Goal: Transaction & Acquisition: Book appointment/travel/reservation

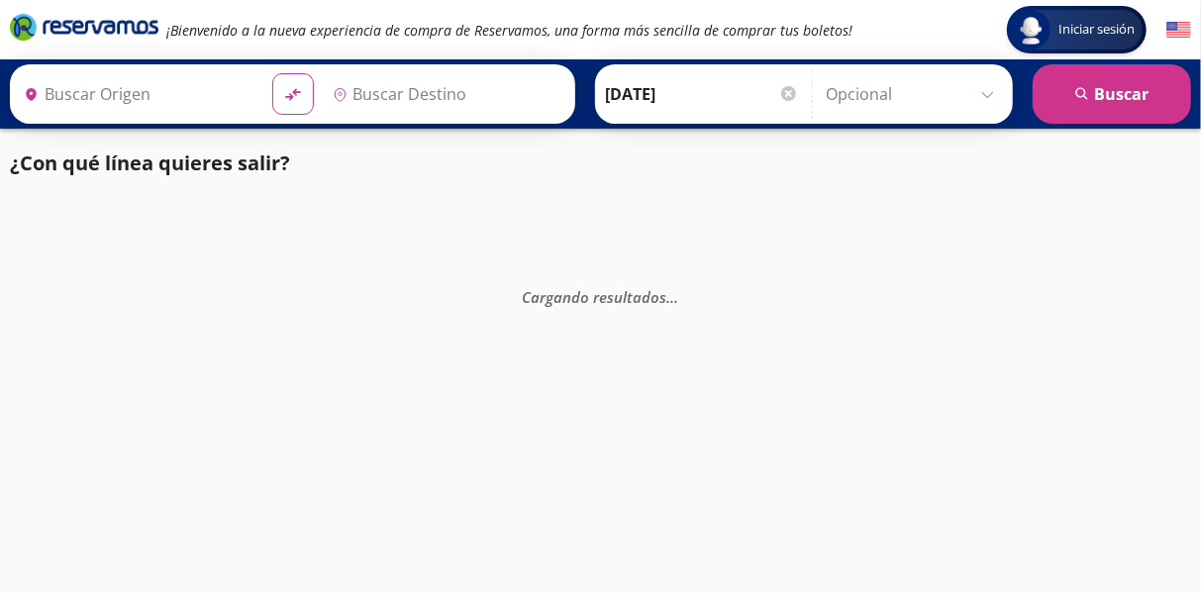
type input "Zihuatanejo, [GEOGRAPHIC_DATA]"
type input "[GEOGRAPHIC_DATA], [GEOGRAPHIC_DATA]"
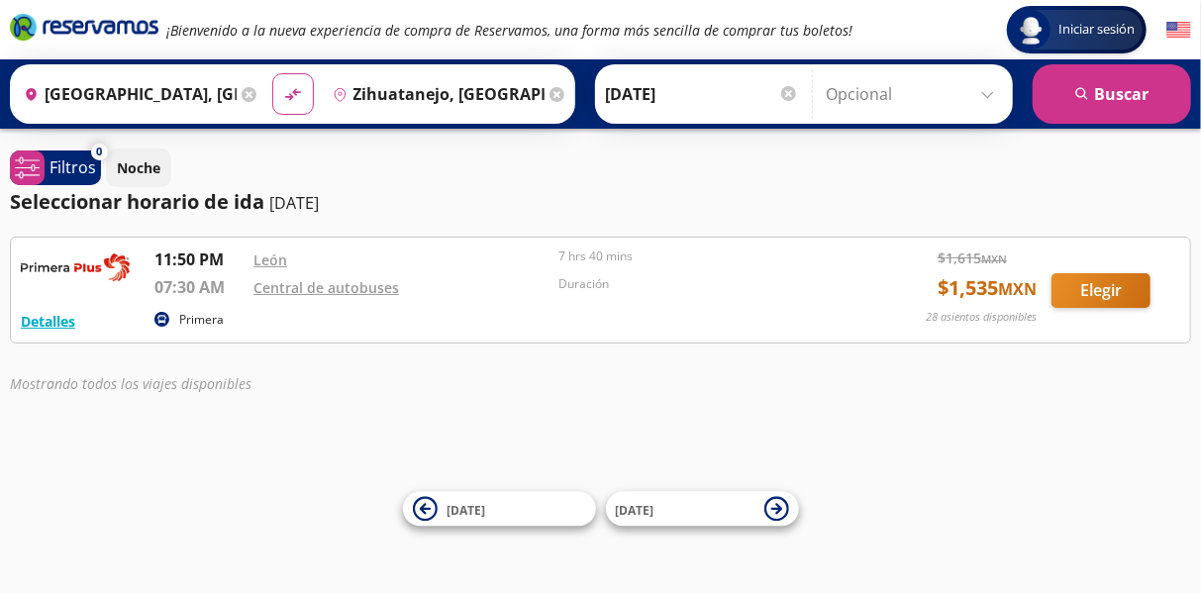
click at [784, 94] on div at bounding box center [788, 93] width 15 height 15
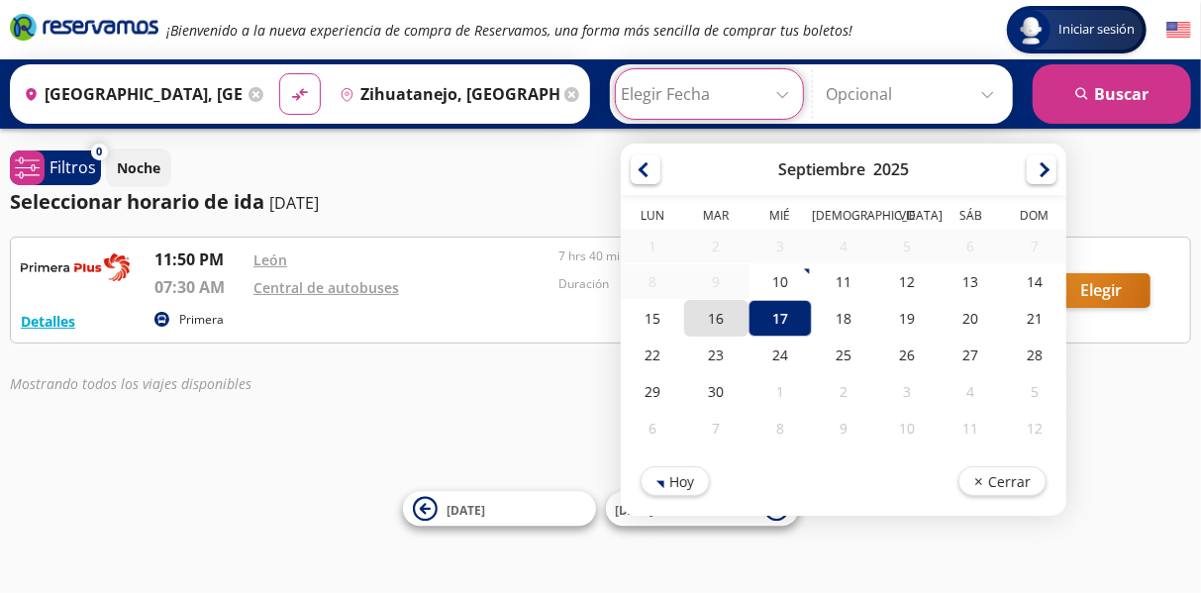
click at [697, 313] on div "16" at bounding box center [715, 318] width 63 height 37
type input "[DATE]"
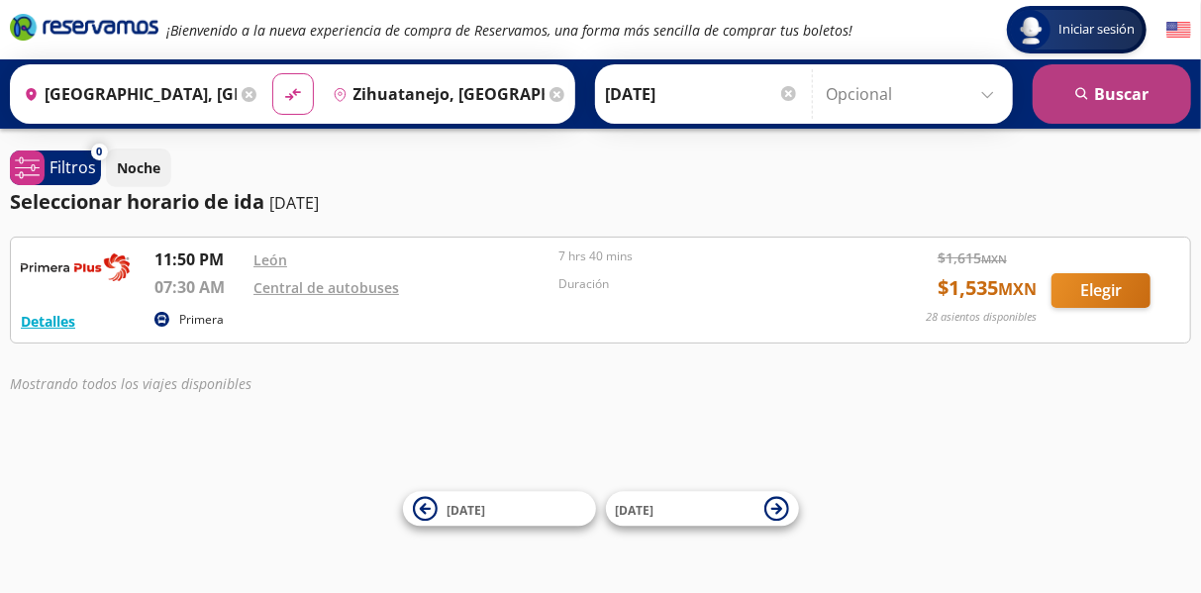
click at [1107, 99] on button "search [GEOGRAPHIC_DATA]" at bounding box center [1112, 93] width 158 height 59
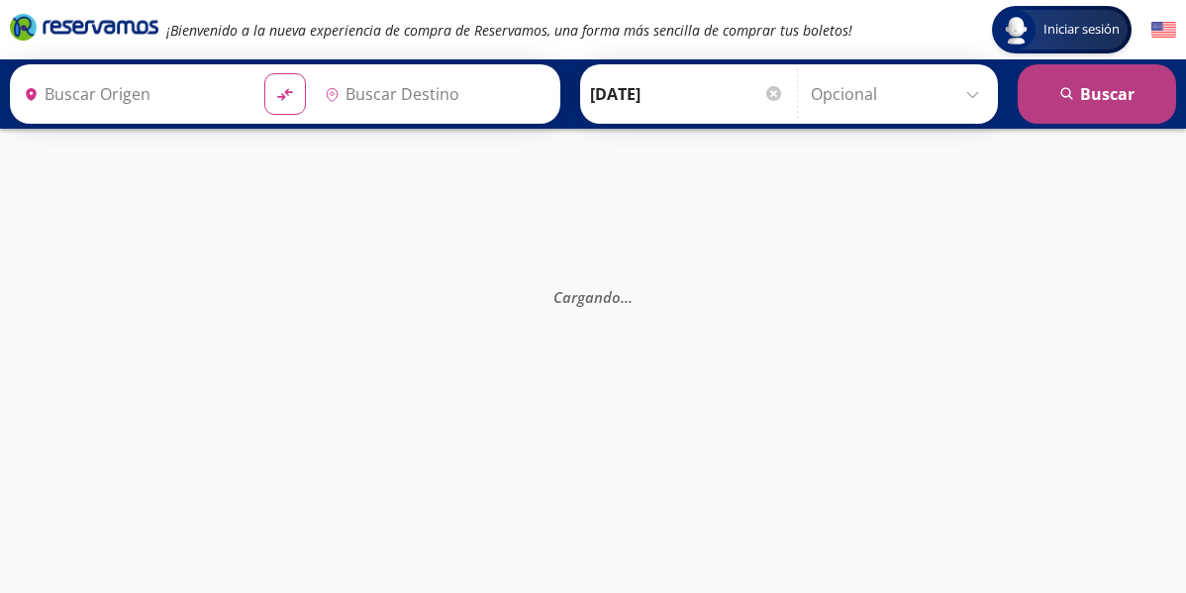
type input "[GEOGRAPHIC_DATA], [GEOGRAPHIC_DATA]"
type input "Zihuatanejo, [GEOGRAPHIC_DATA]"
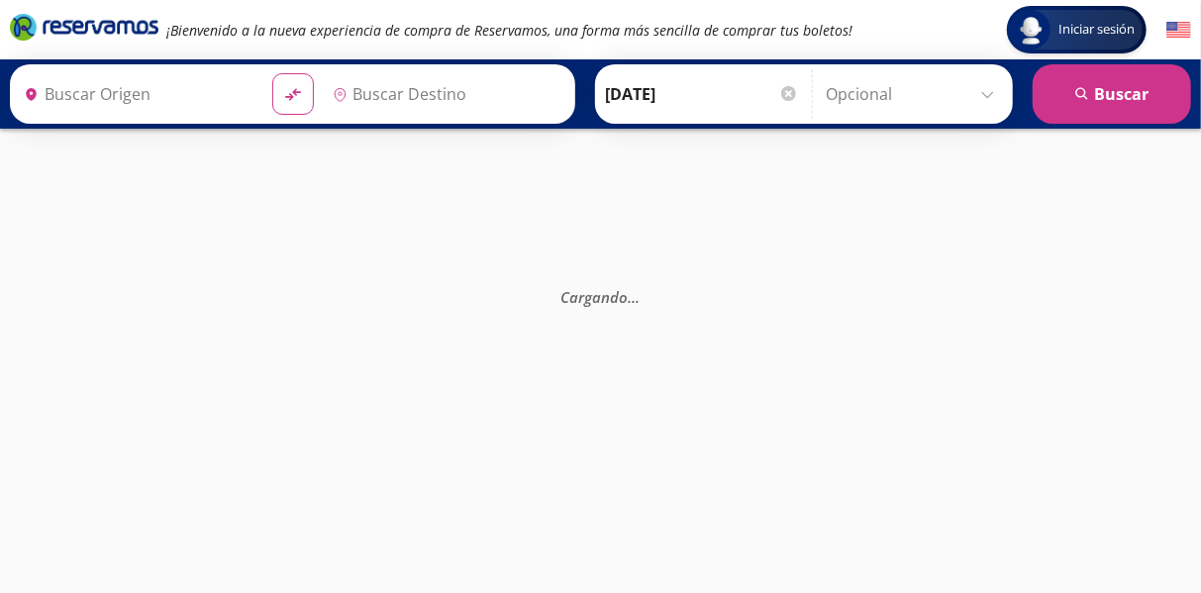
type input "Zihuatanejo, [GEOGRAPHIC_DATA]"
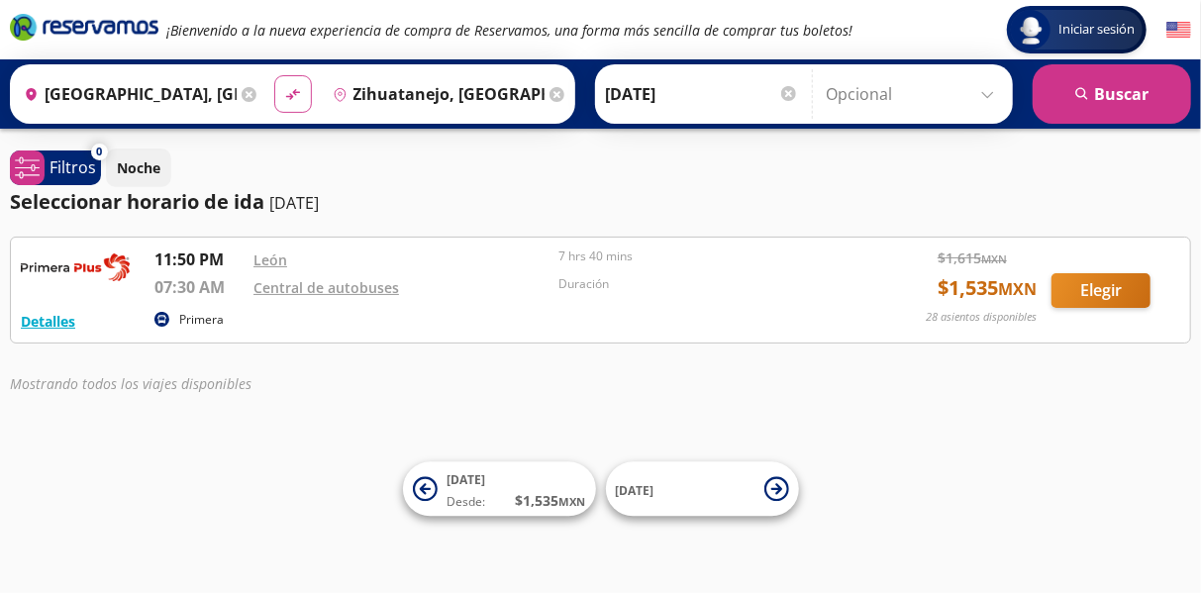
click at [284, 102] on icon "material-symbols:compare-arrows-rounded" at bounding box center [293, 94] width 18 height 19
type input "Zihuatanejo, [GEOGRAPHIC_DATA]"
type input "[GEOGRAPHIC_DATA], [GEOGRAPHIC_DATA]"
click at [679, 105] on input "[DATE]" at bounding box center [702, 94] width 194 height 50
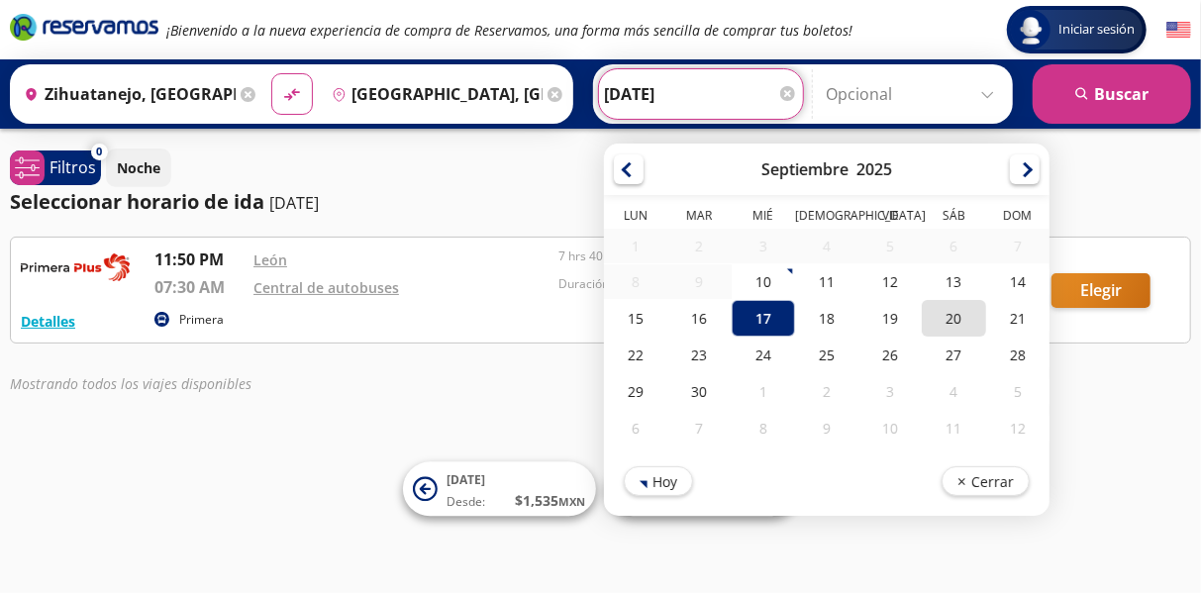
click at [952, 320] on div "20" at bounding box center [953, 318] width 63 height 37
type input "[DATE]"
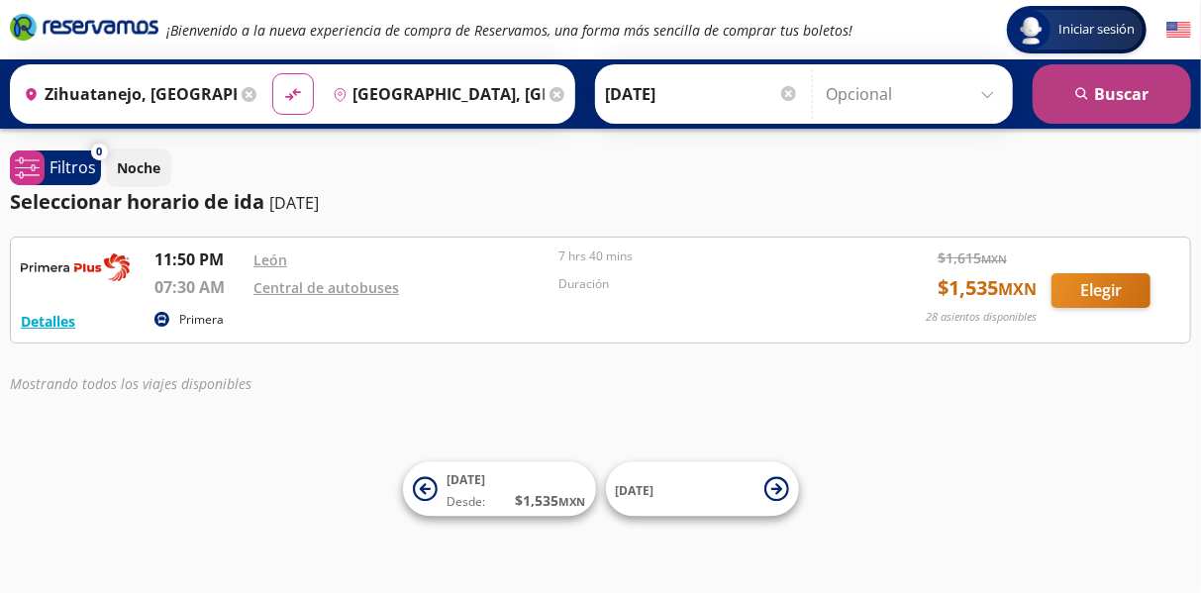
click at [1155, 89] on button "search [GEOGRAPHIC_DATA]" at bounding box center [1112, 93] width 158 height 59
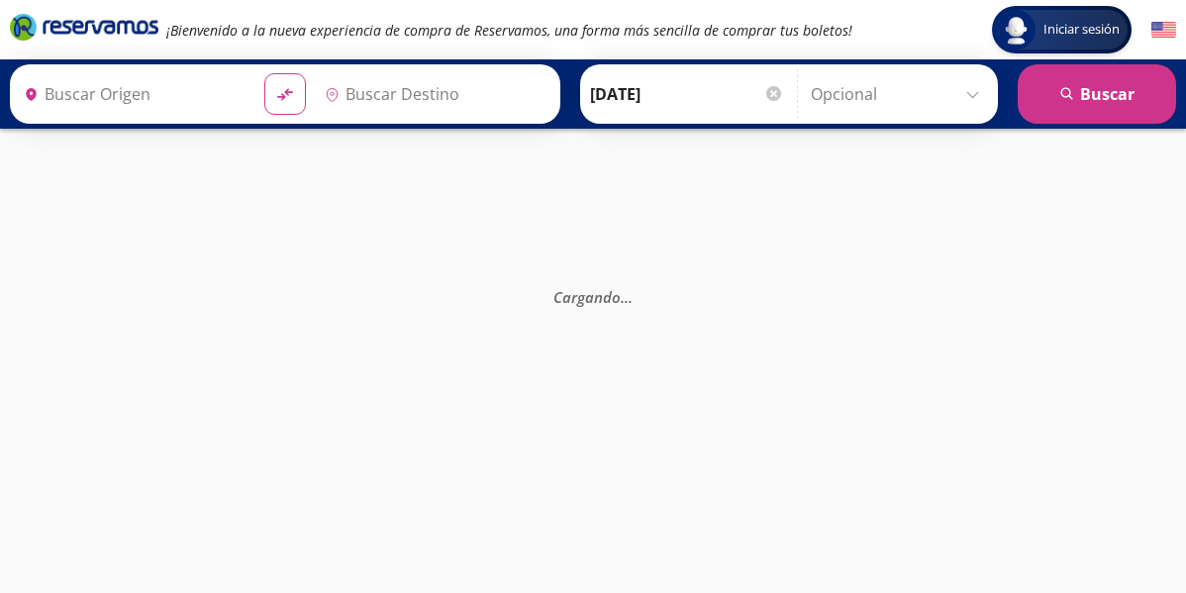
type input "Zihuatanejo, [GEOGRAPHIC_DATA]"
type input "[GEOGRAPHIC_DATA], [GEOGRAPHIC_DATA]"
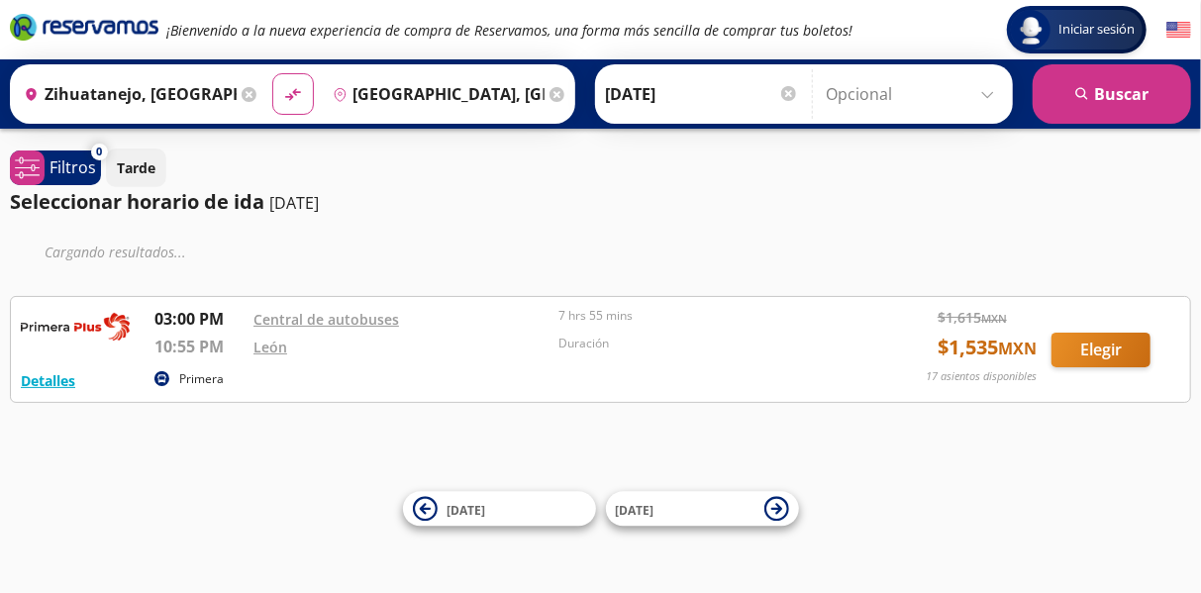
click at [706, 99] on input "[DATE]" at bounding box center [702, 94] width 194 height 50
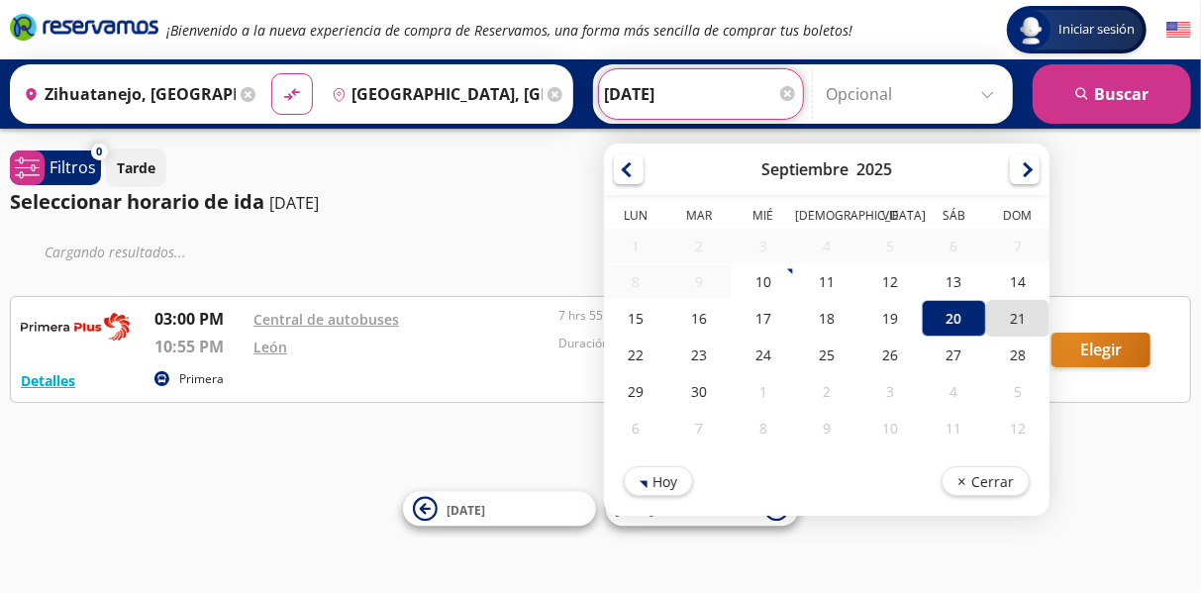
click at [1012, 317] on div "21" at bounding box center [1017, 318] width 63 height 37
type input "[DATE]"
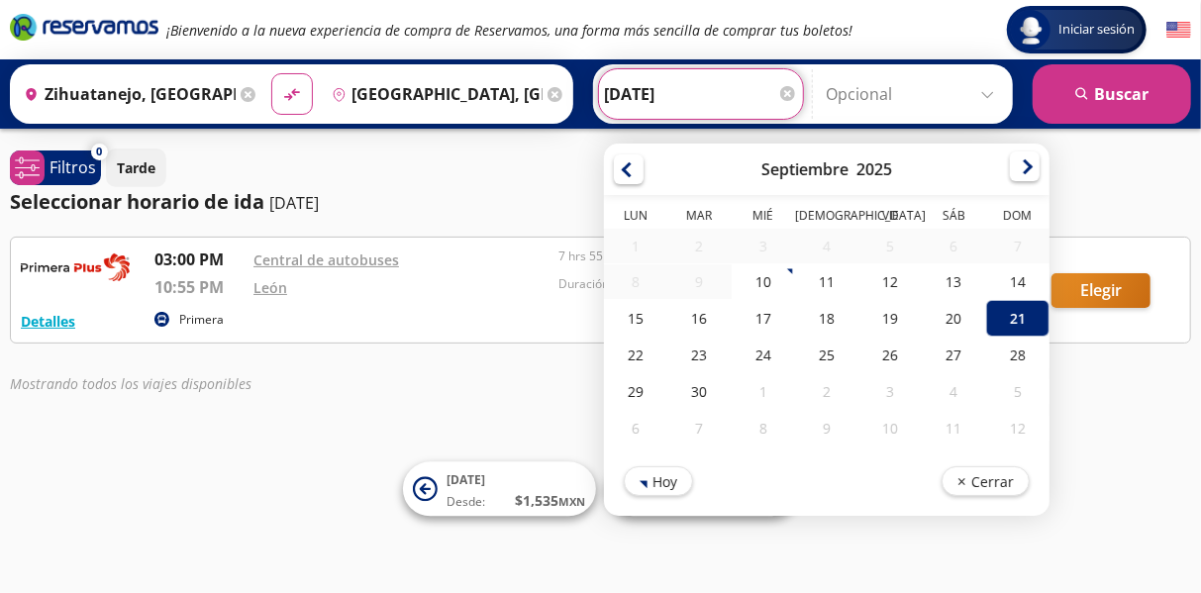
click at [1010, 171] on div at bounding box center [1025, 166] width 30 height 30
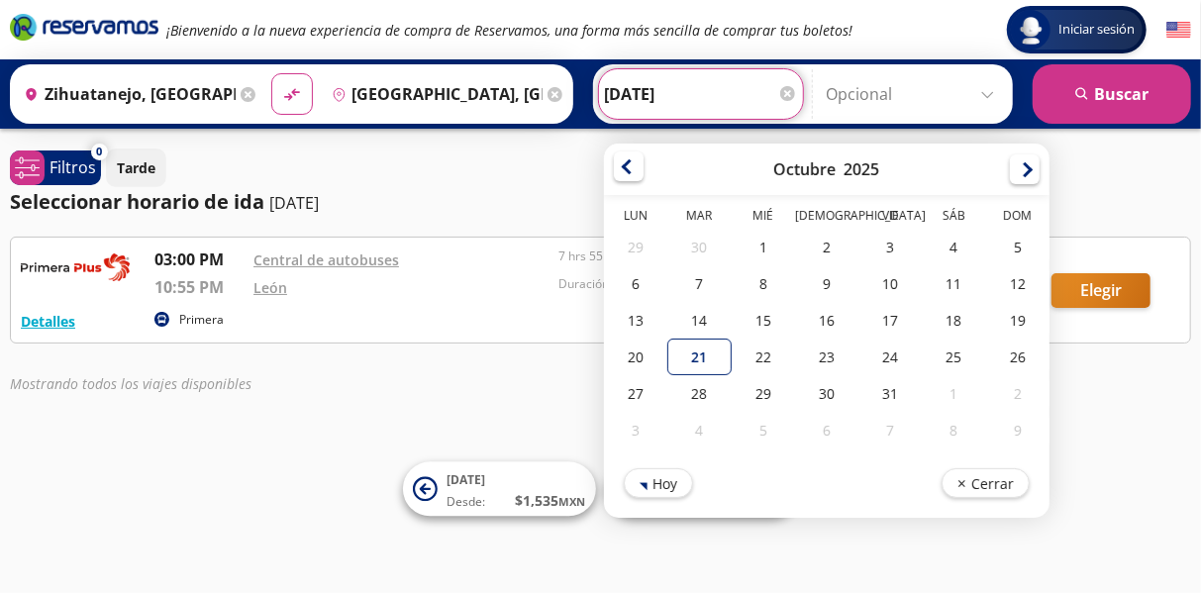
click at [614, 168] on div at bounding box center [629, 166] width 30 height 30
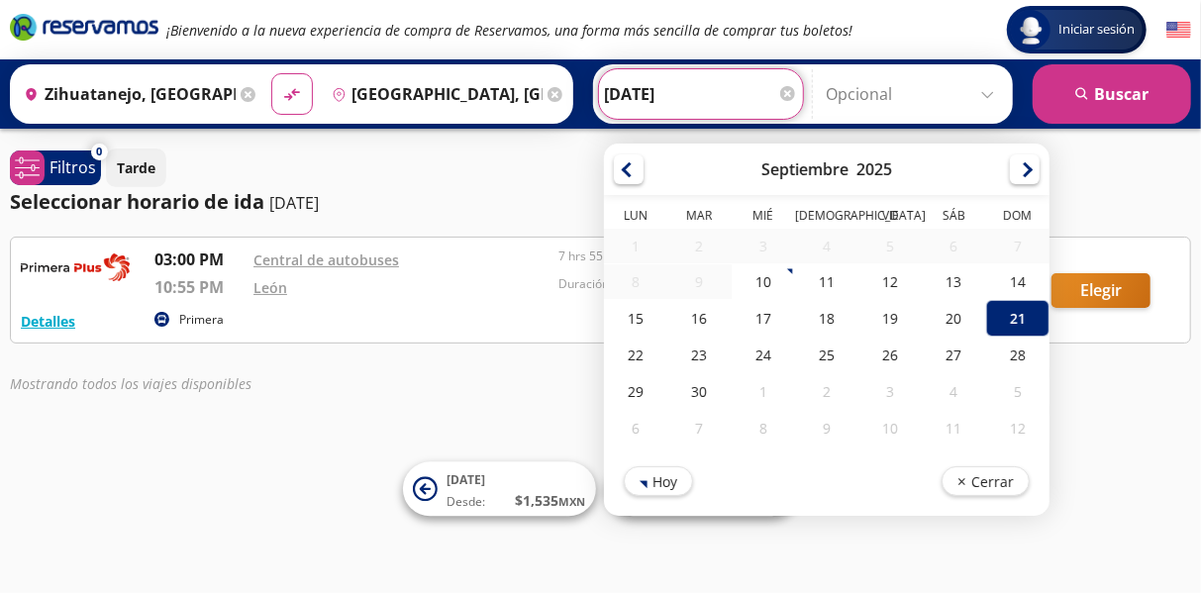
click at [261, 514] on div "Iniciar sesión Iniciar sesión ¡Bienvenido a la nueva experiencia de compra de R…" at bounding box center [600, 296] width 1201 height 593
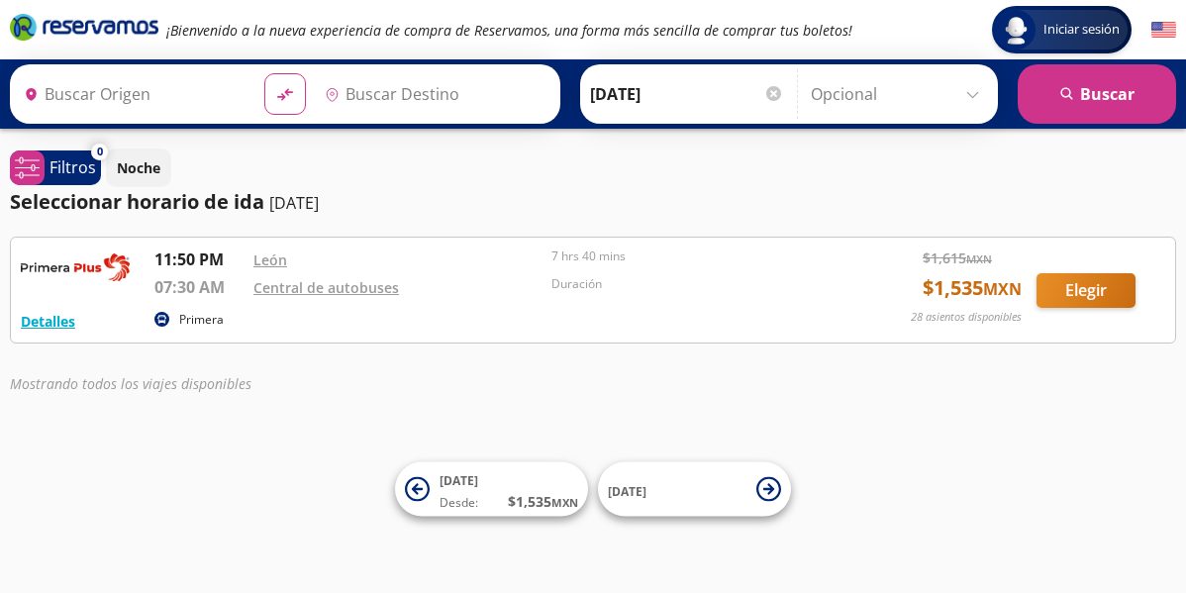
type input "Zihuatanejo, [GEOGRAPHIC_DATA]"
type input "[GEOGRAPHIC_DATA], [GEOGRAPHIC_DATA]"
